Goal: Register for event/course

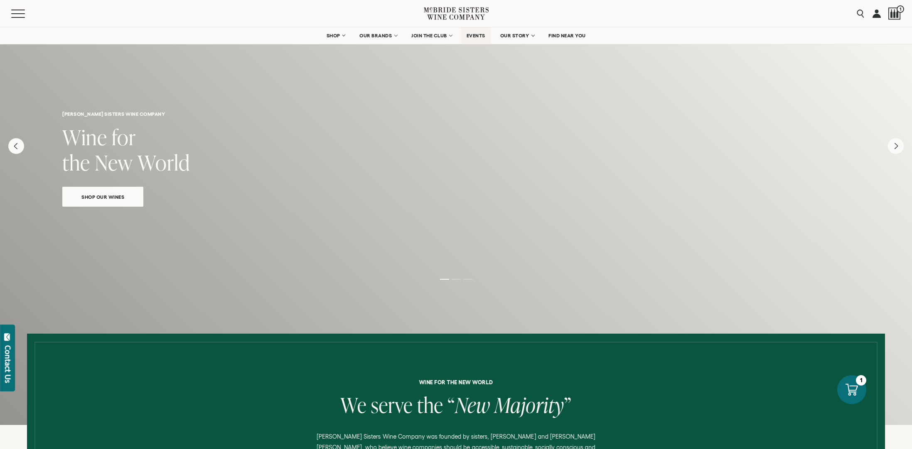
click at [478, 34] on span "EVENTS" at bounding box center [475, 36] width 19 height 6
click at [14, 12] on button "Menu" at bounding box center [26, 14] width 30 height 8
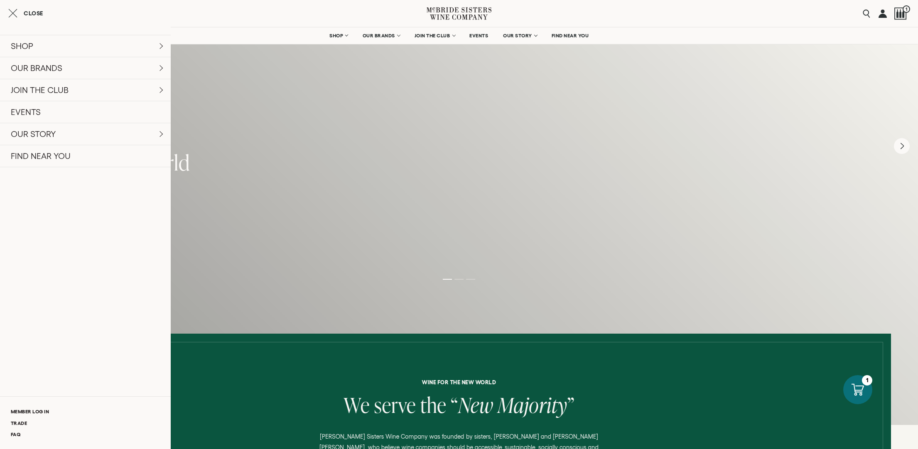
click at [14, 12] on icon "Close cart" at bounding box center [12, 13] width 9 height 10
